Goal: Information Seeking & Learning: Learn about a topic

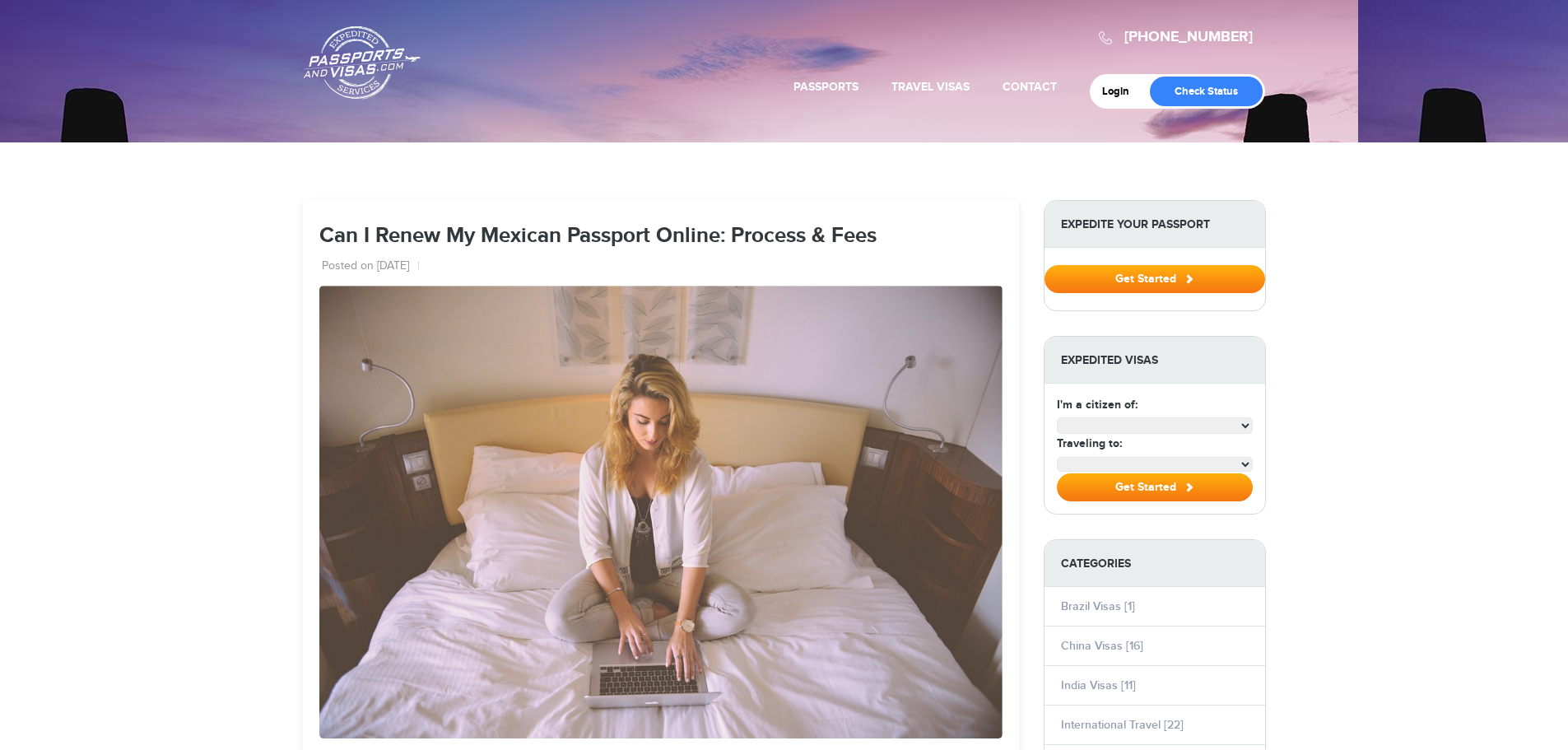
select select "**********"
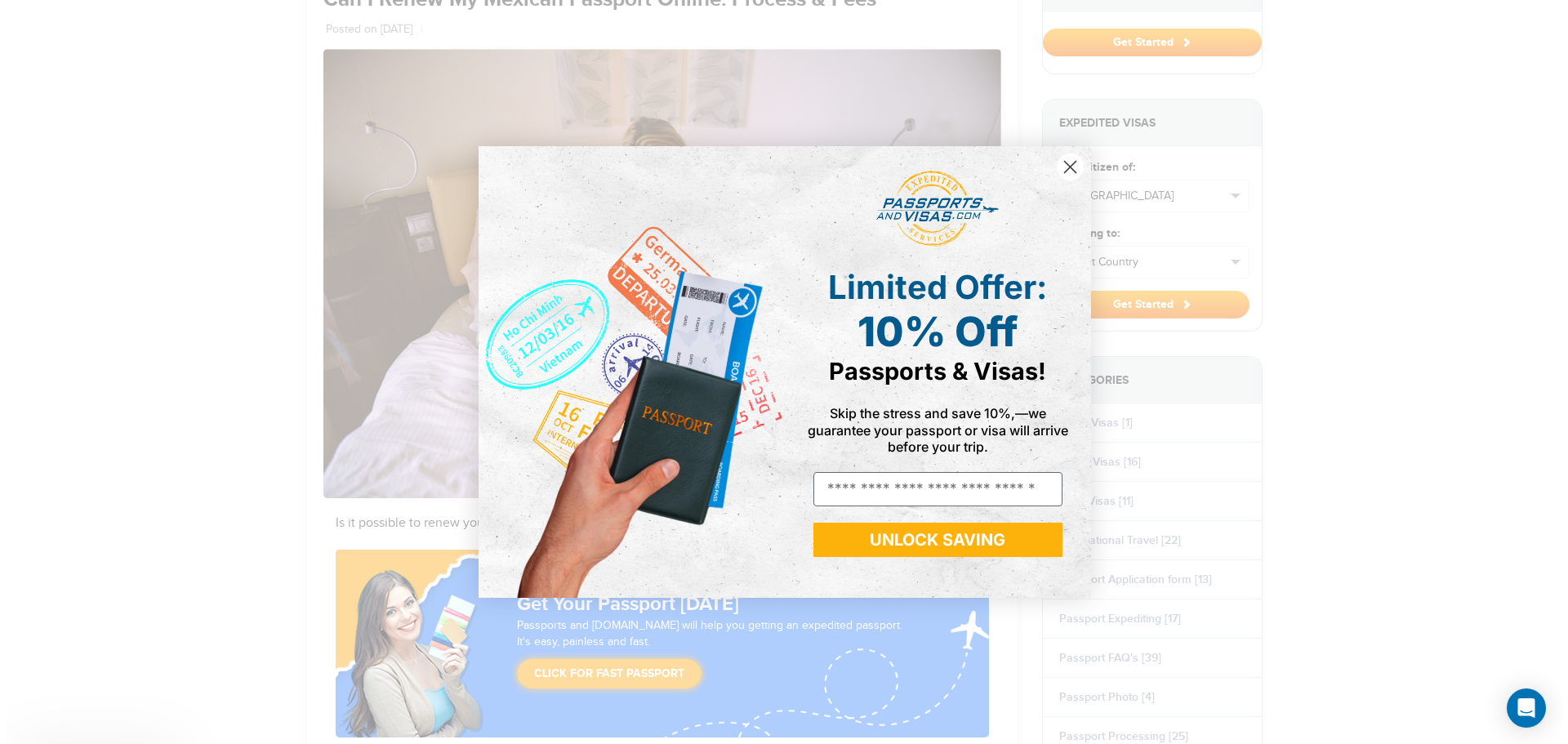
scroll to position [245, 0]
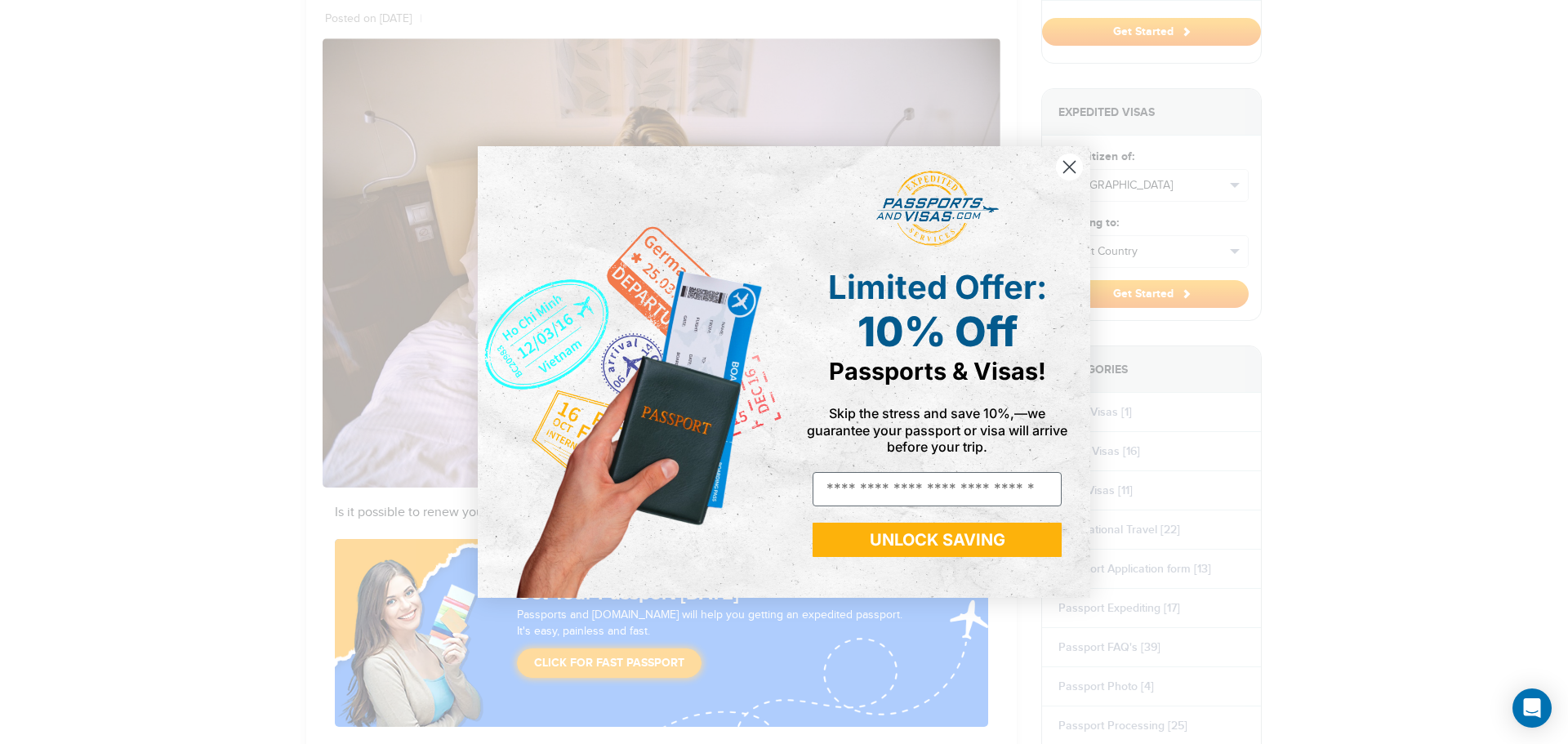
click at [1070, 166] on icon "Close dialog" at bounding box center [1070, 166] width 11 height 11
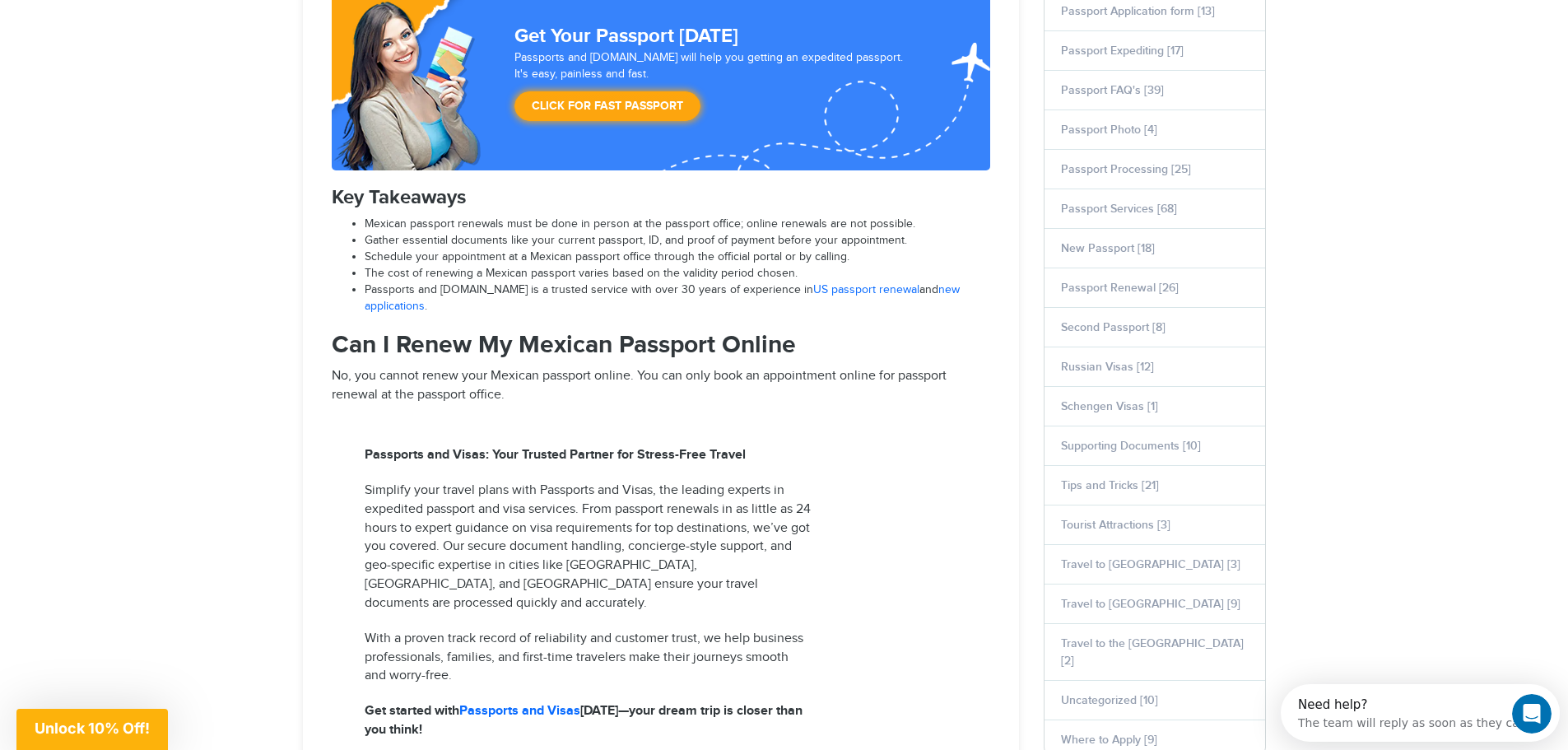
scroll to position [823, 0]
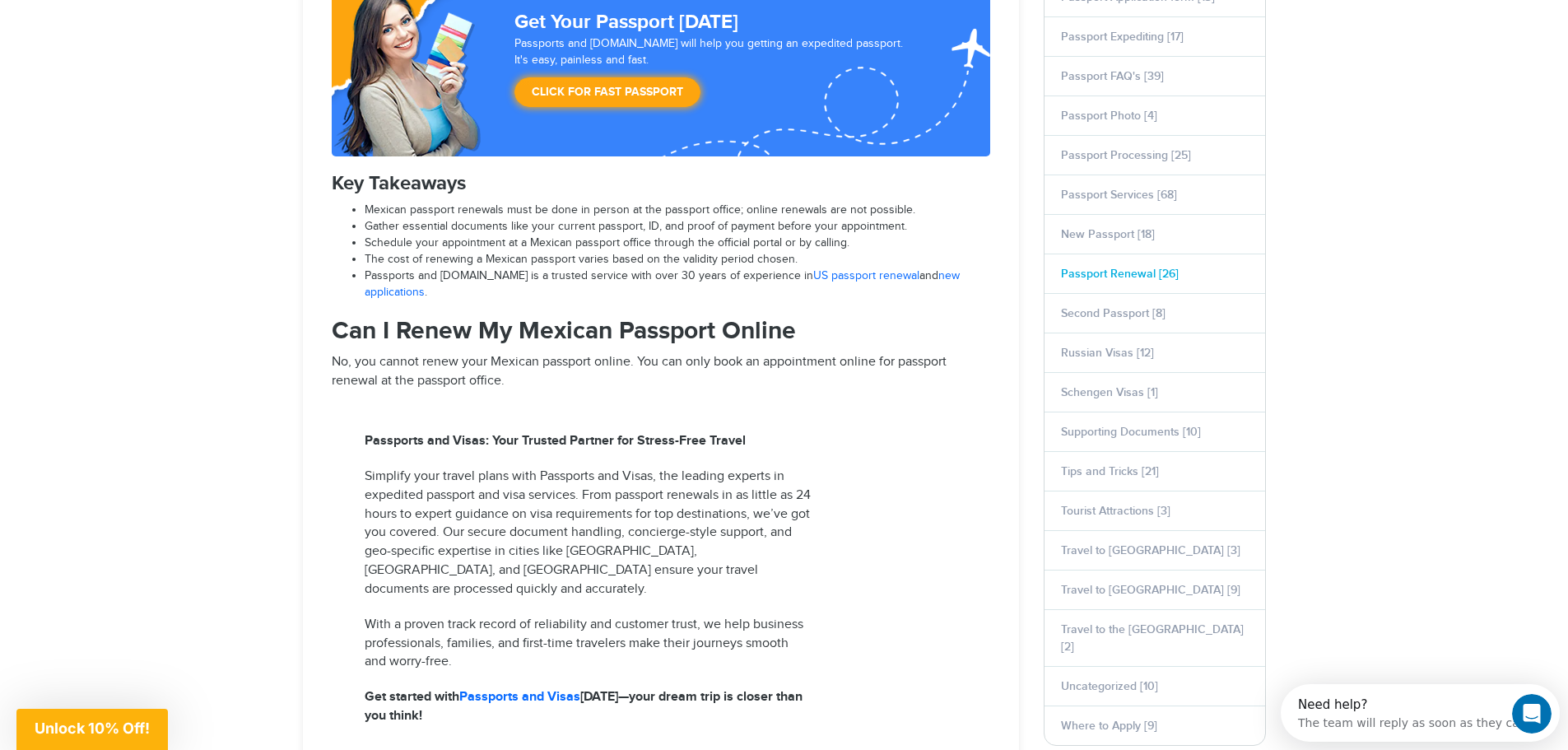
click at [1112, 277] on link "Passport Renewal [26]" at bounding box center [1120, 274] width 118 height 14
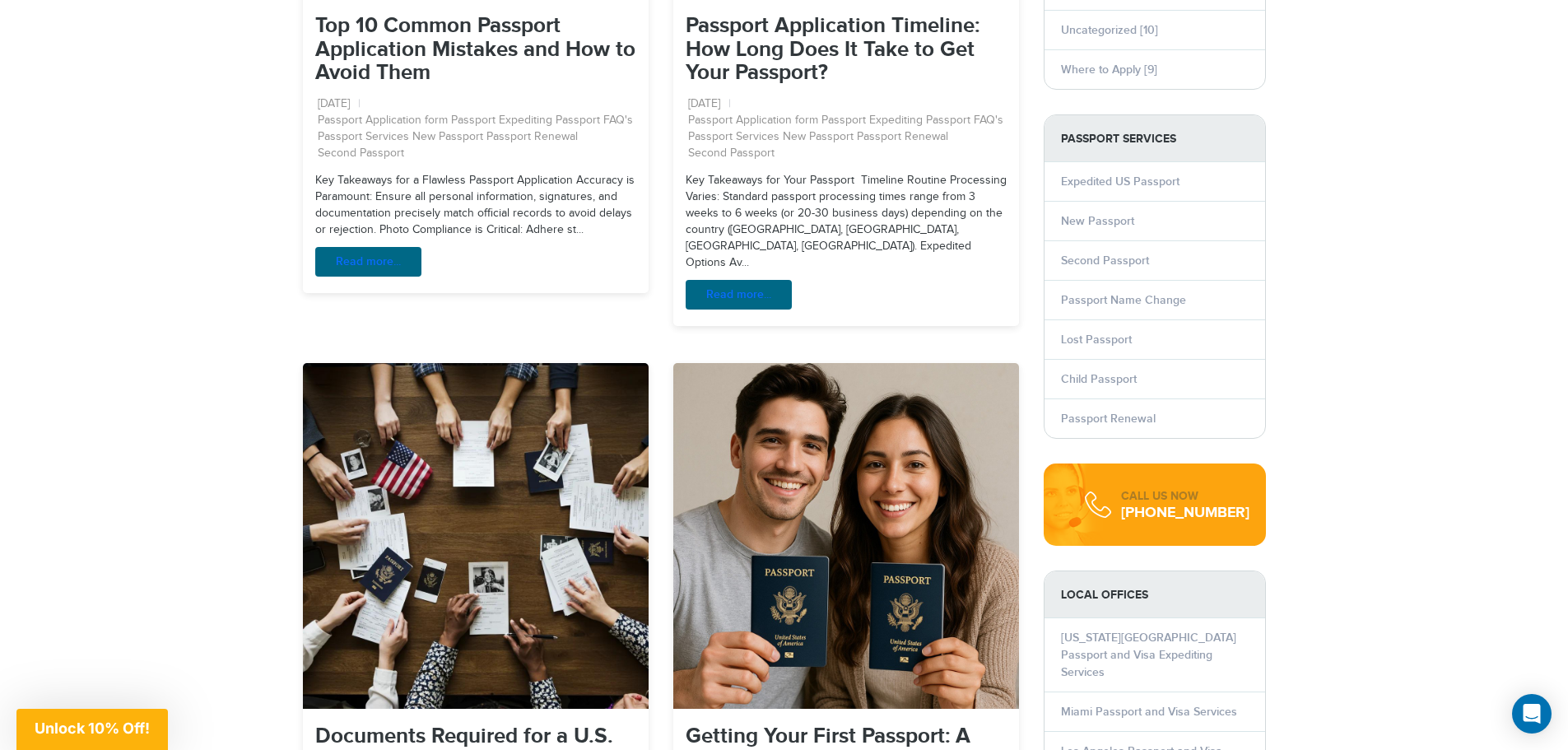
scroll to position [1565, 0]
